Goal: Answer question/provide support: Share knowledge or assist other users

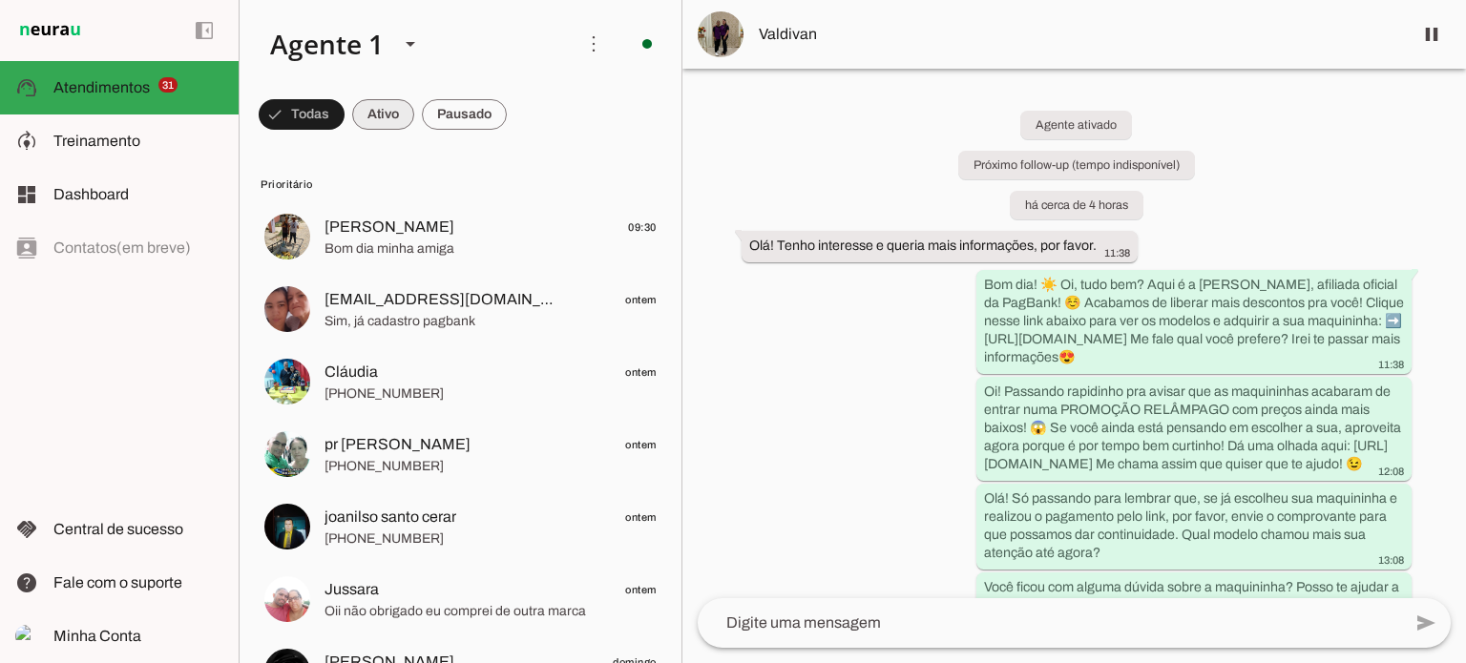
click at [345, 117] on span at bounding box center [302, 115] width 86 height 46
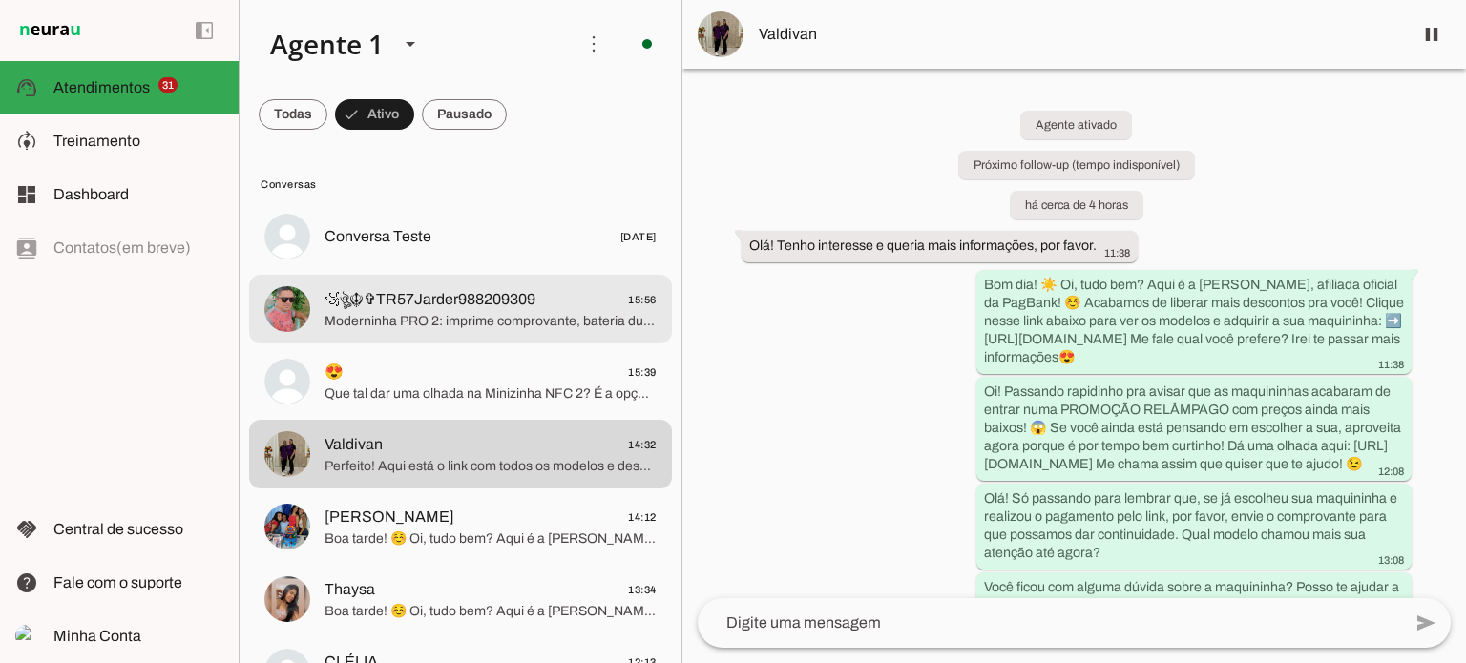
click at [536, 325] on span "Moderninha PRO 2: imprime comprovante, bateria dura até 12h, só R$97,09 no bole…" at bounding box center [491, 321] width 332 height 19
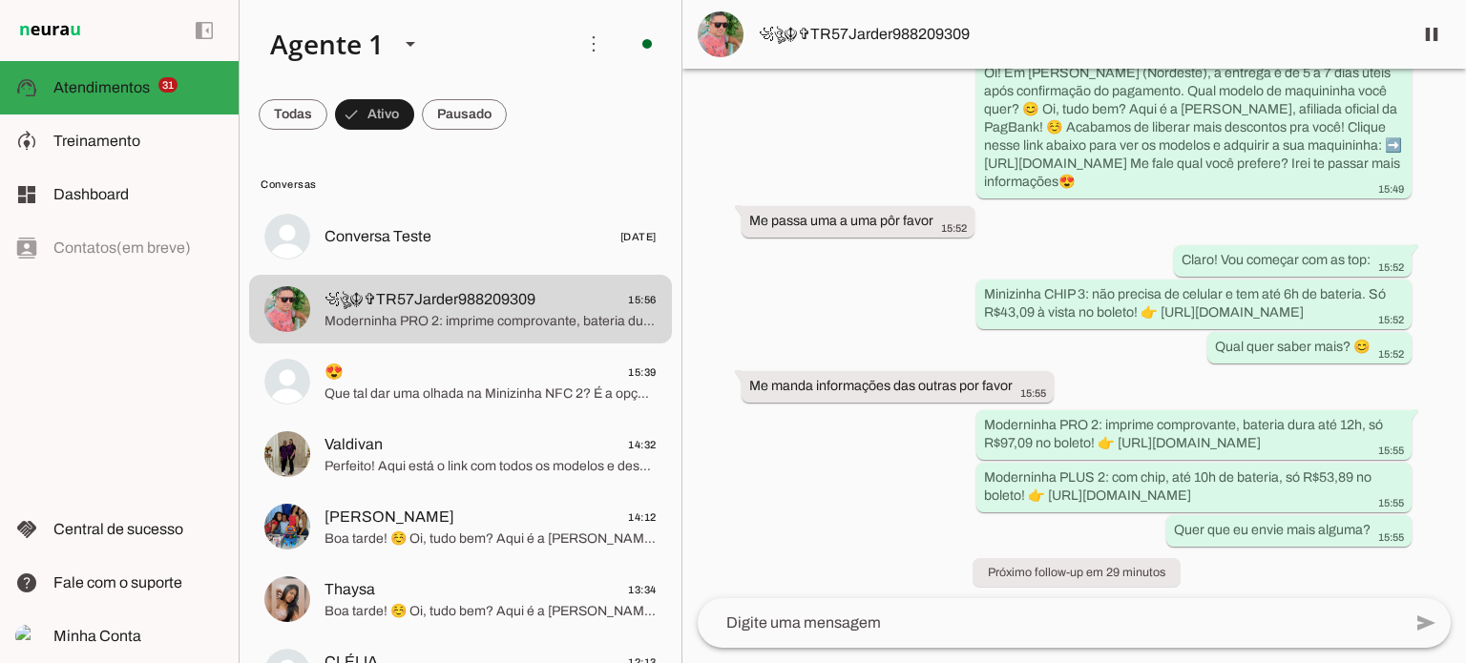
scroll to position [439, 0]
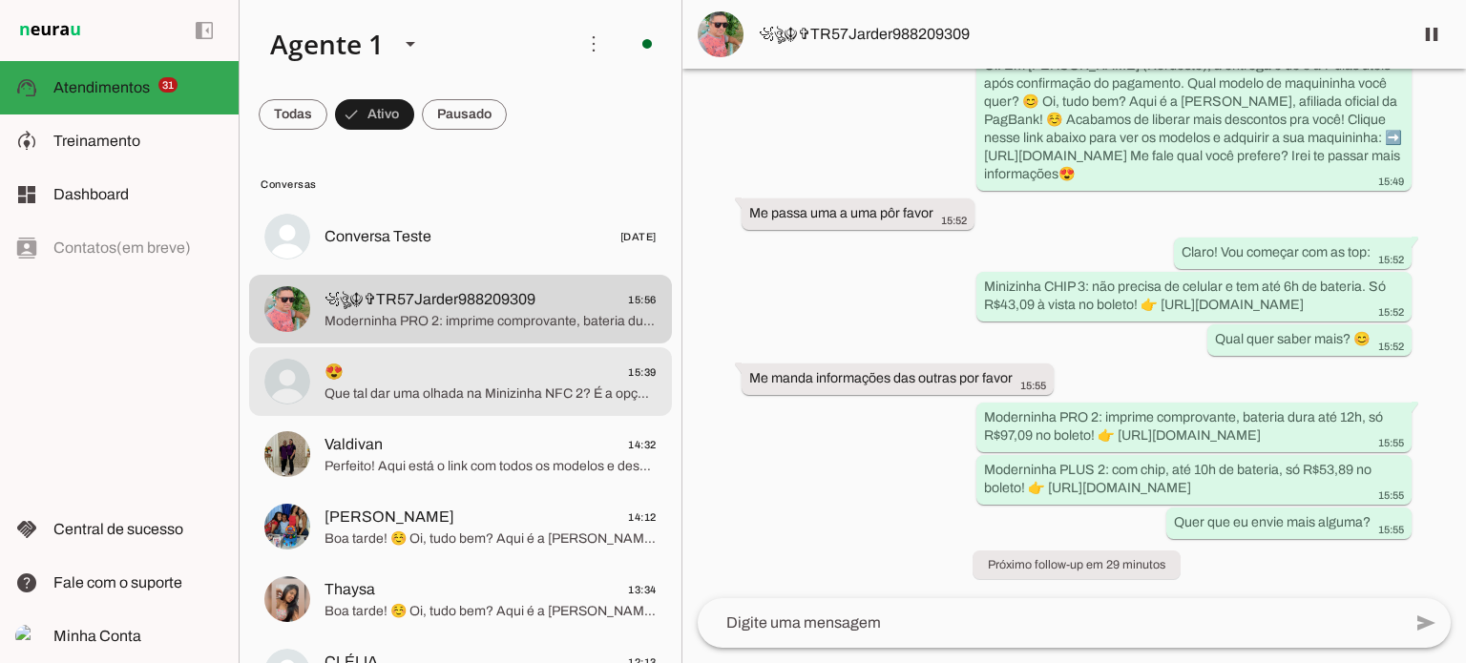
click at [439, 385] on span "Que tal dar uma olhada na Minizinha NFC 2? É a opção mais econômica, só R$ 15,0…" at bounding box center [491, 394] width 332 height 19
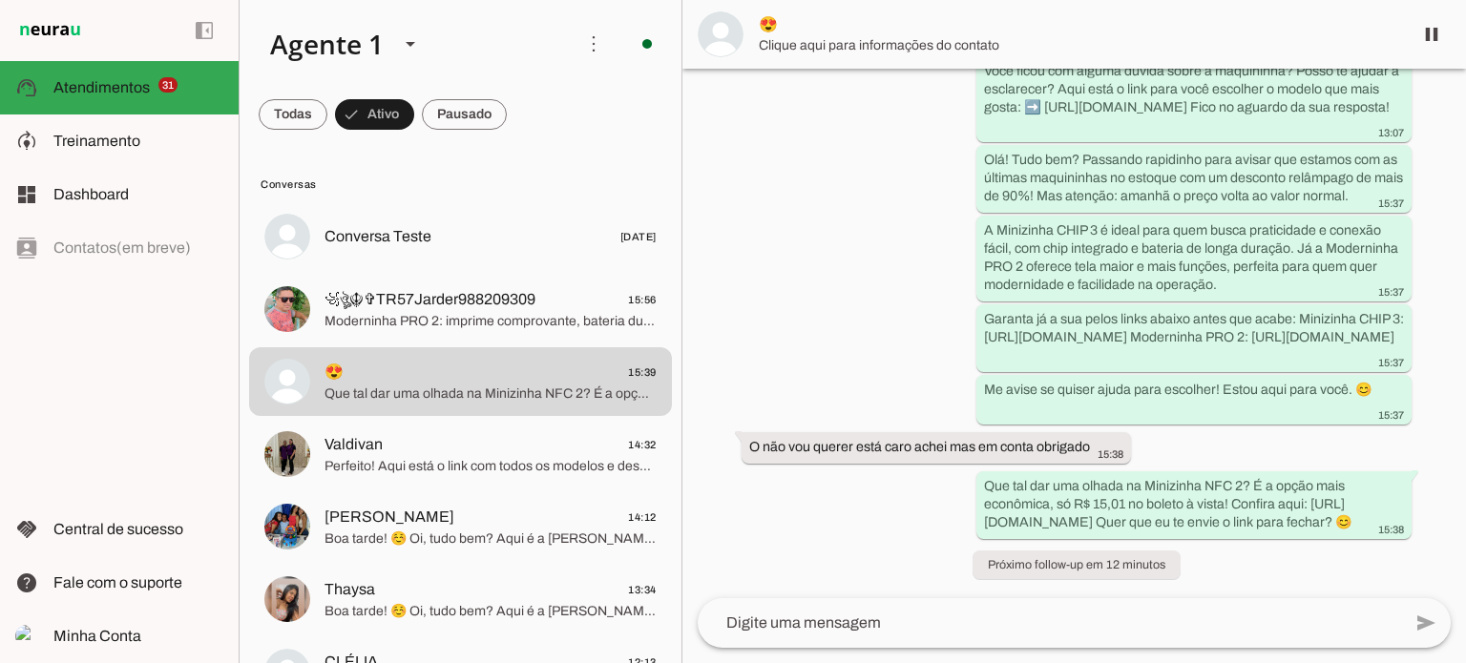
scroll to position [584, 0]
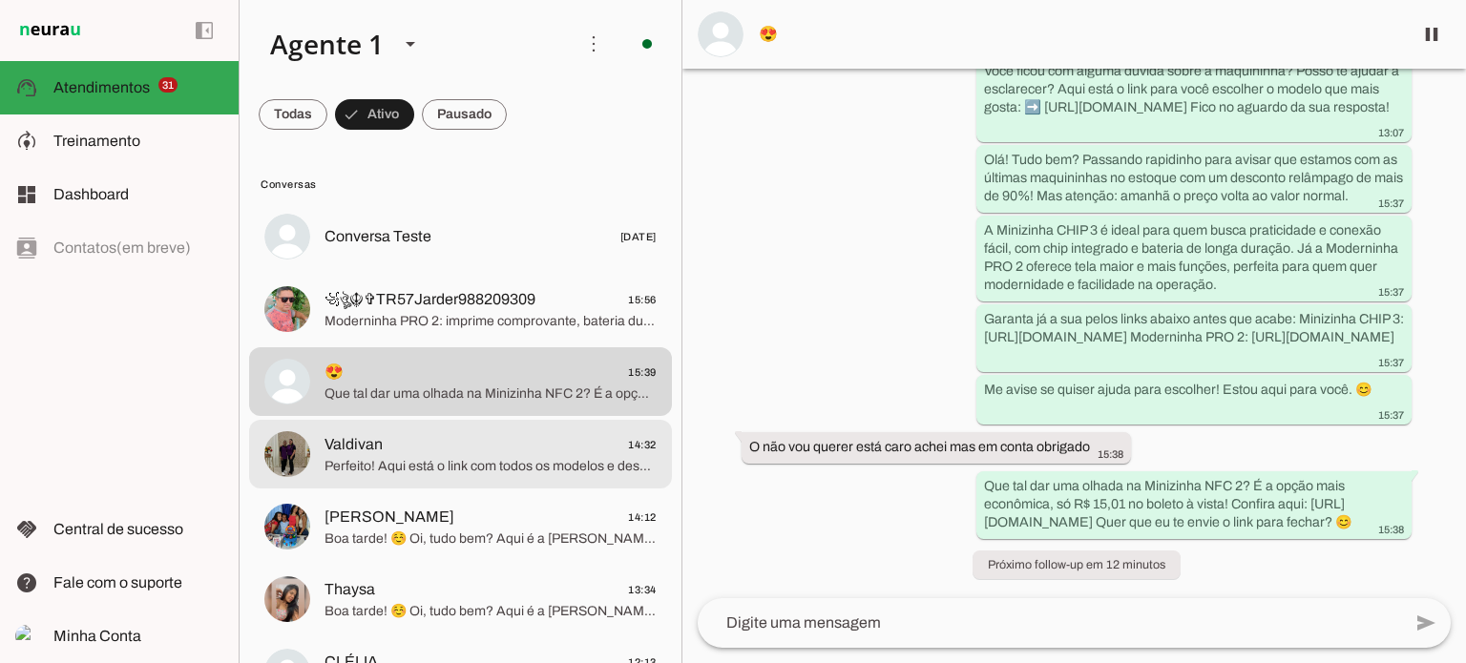
click at [501, 462] on span "Perfeito! Aqui está o link com todos os modelos e descontos incríveis pra você …" at bounding box center [491, 466] width 332 height 19
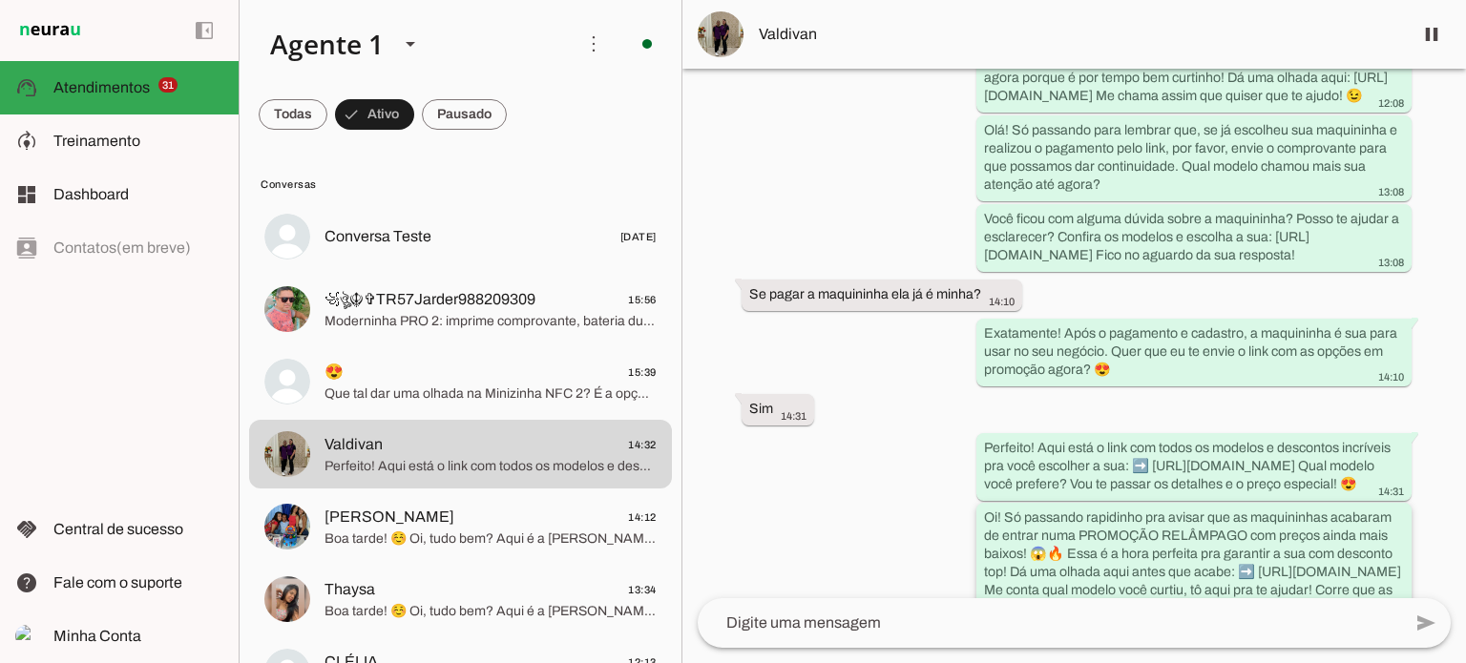
scroll to position [519, 0]
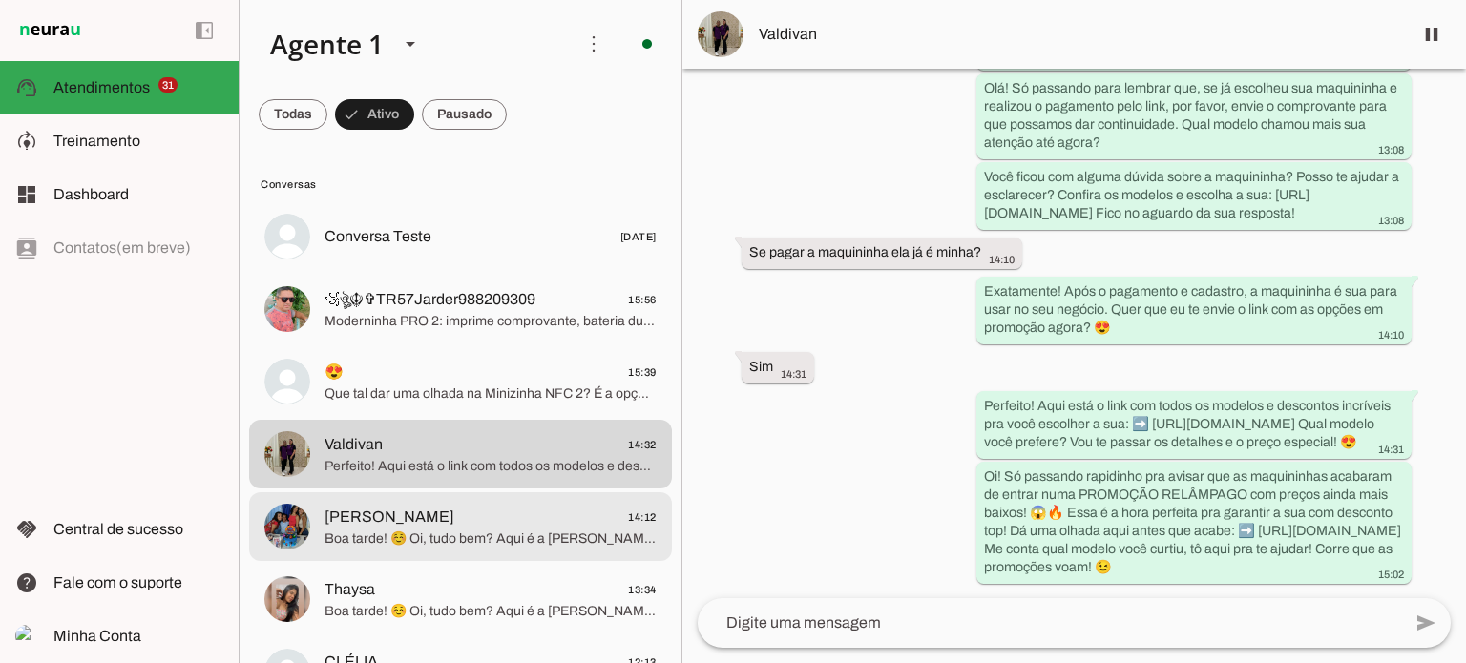
click at [518, 534] on span "Boa tarde! ☺️ Oi, tudo bem? Aqui é a [PERSON_NAME], afiliada oficial da PagBank…" at bounding box center [491, 539] width 332 height 19
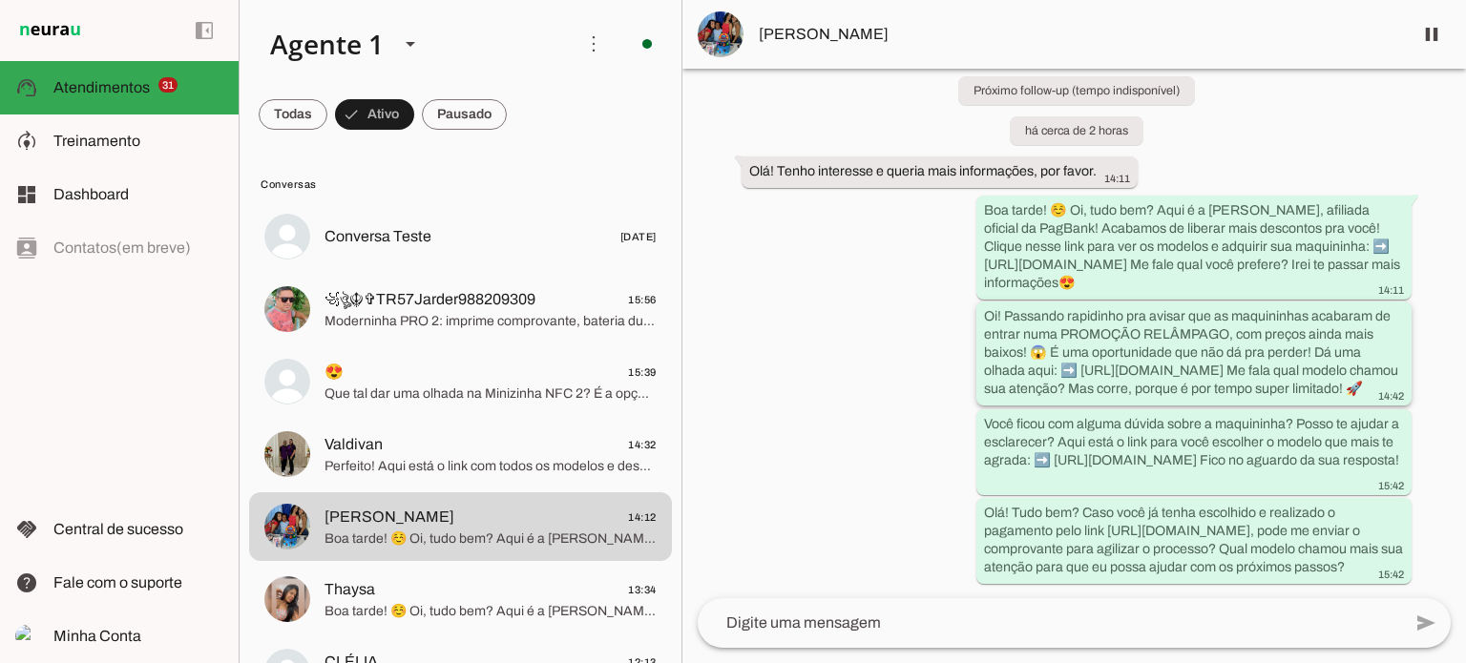
scroll to position [146, 0]
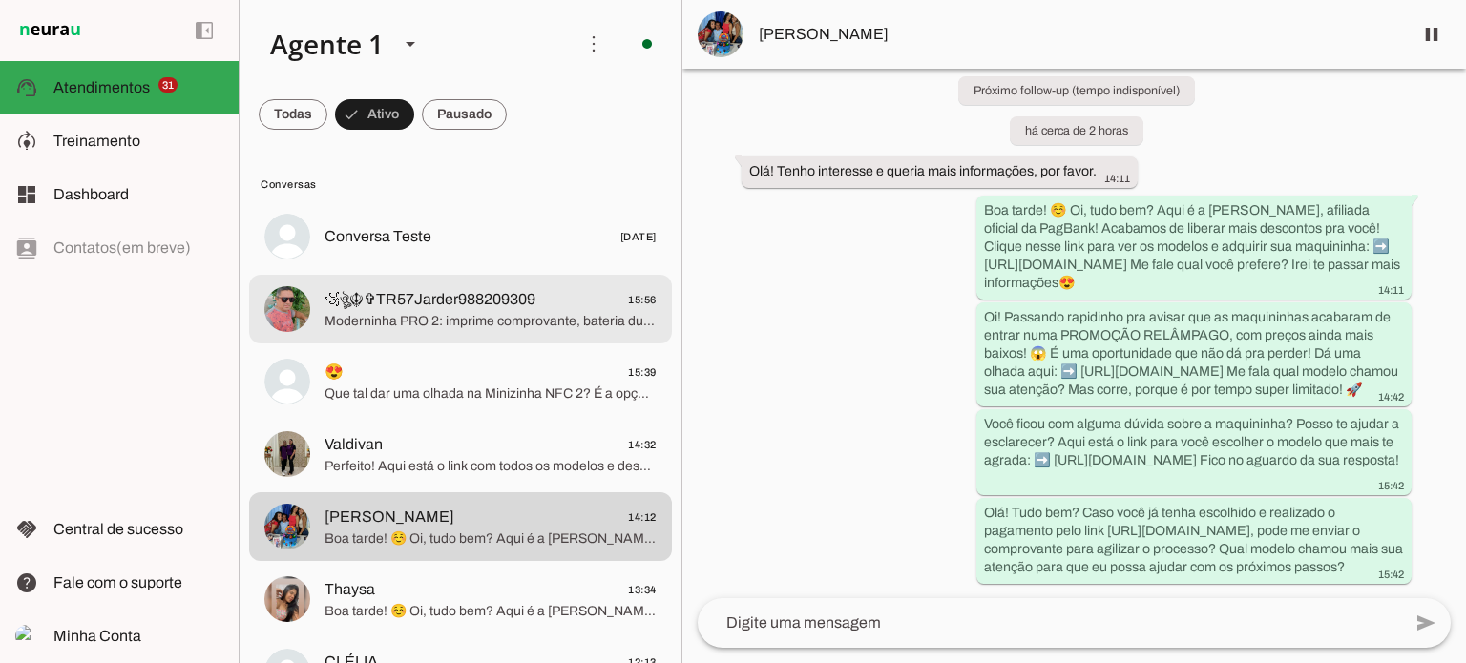
click at [441, 316] on span "Moderninha PRO 2: imprime comprovante, bateria dura até 12h, só R$97,09 no bole…" at bounding box center [491, 321] width 332 height 19
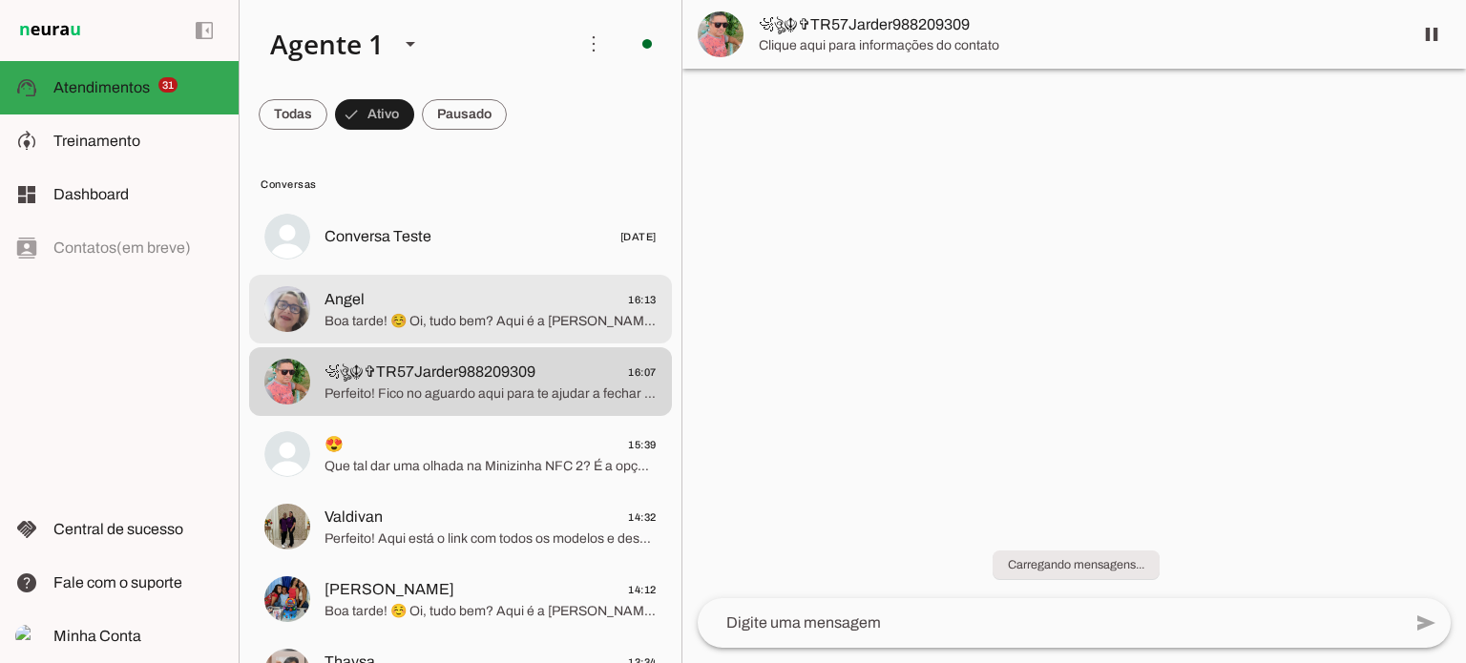
click at [504, 305] on span "Angel 16:13" at bounding box center [491, 300] width 332 height 24
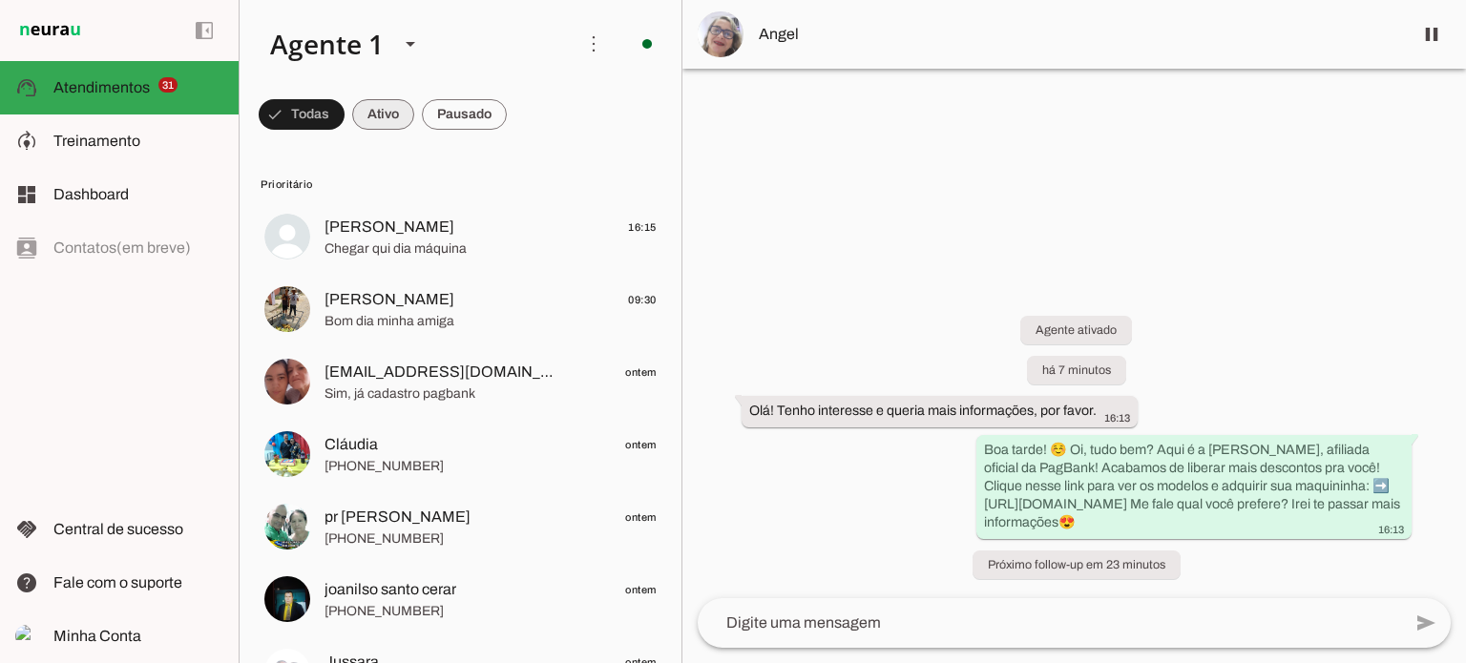
click at [345, 103] on span at bounding box center [302, 115] width 86 height 46
